Goal: Task Accomplishment & Management: Manage account settings

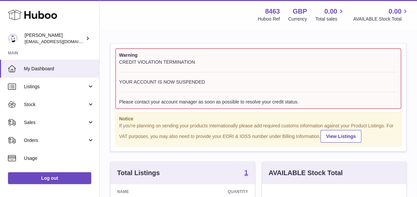
scroll to position [104, 144]
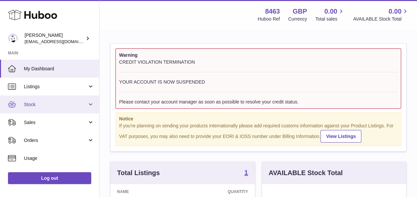
click at [40, 100] on link "Stock" at bounding box center [49, 105] width 99 height 18
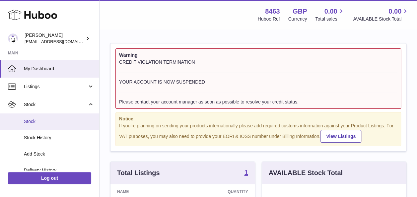
click at [44, 124] on span "Stock" at bounding box center [59, 122] width 70 height 6
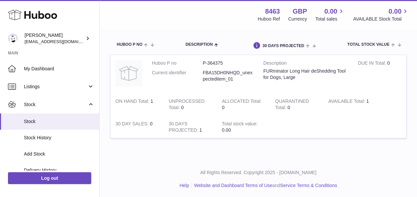
scroll to position [66, 0]
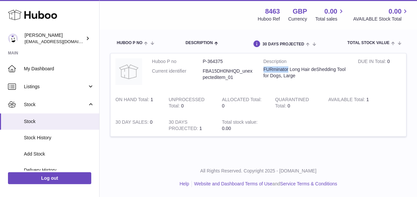
drag, startPoint x: 290, startPoint y: 69, endPoint x: 262, endPoint y: 68, distance: 27.9
click at [262, 68] on td "Description FURminator Long Hair deShedding Tool for Dogs, Large" at bounding box center [306, 72] width 95 height 38
copy div "FURminator"
click at [284, 77] on div "FURminator Long Hair deShedding Tool for Dogs, Large" at bounding box center [306, 72] width 85 height 13
